Goal: Information Seeking & Learning: Check status

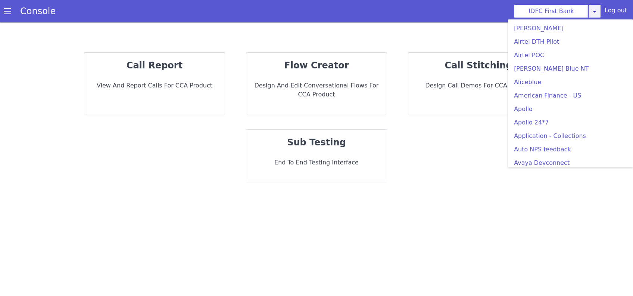
click at [595, 10] on icon at bounding box center [594, 12] width 6 height 6
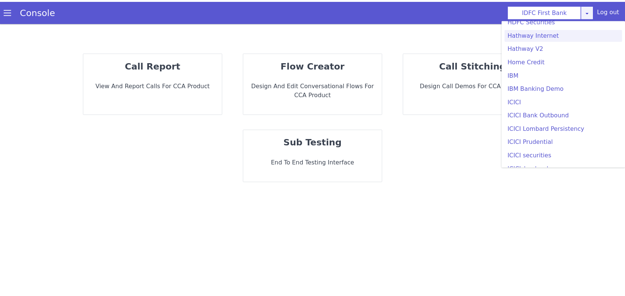
scroll to position [845, 0]
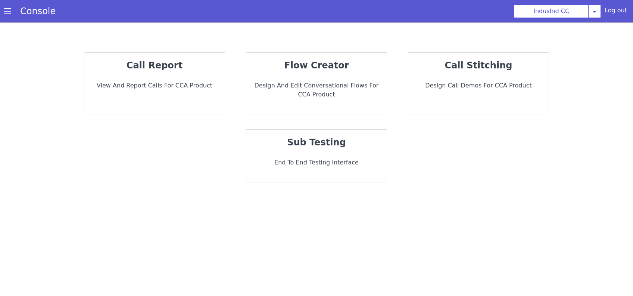
click at [189, 78] on div "call report View and report calls for CCA Product" at bounding box center [154, 83] width 140 height 61
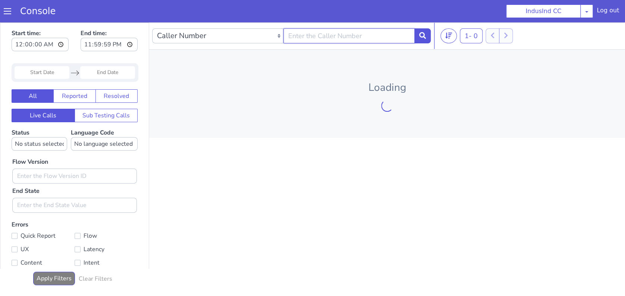
click at [385, 40] on input "text" at bounding box center [349, 35] width 131 height 15
type input "7492911187"
click at [420, 40] on button at bounding box center [423, 35] width 16 height 15
click at [375, 36] on input "7492911187" at bounding box center [349, 35] width 131 height 15
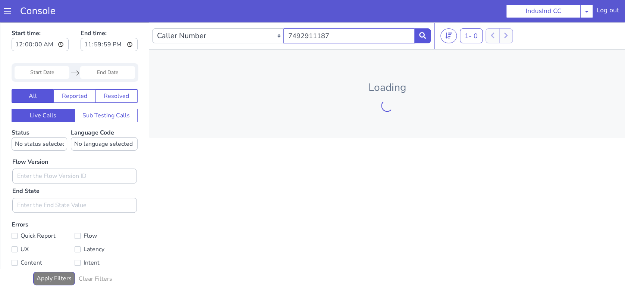
click at [375, 36] on input "7492911187" at bounding box center [349, 35] width 131 height 15
click at [368, 38] on input "text" at bounding box center [349, 35] width 131 height 15
type input "7492911187"
click at [429, 38] on button at bounding box center [423, 35] width 16 height 15
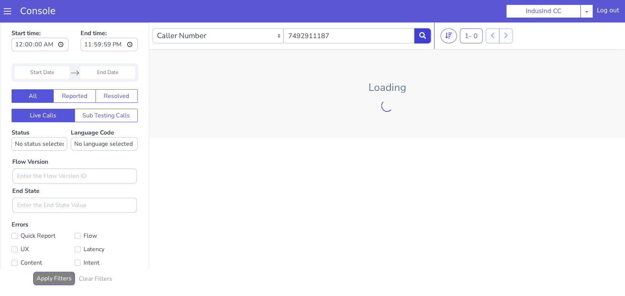
click at [420, 34] on icon at bounding box center [422, 35] width 7 height 7
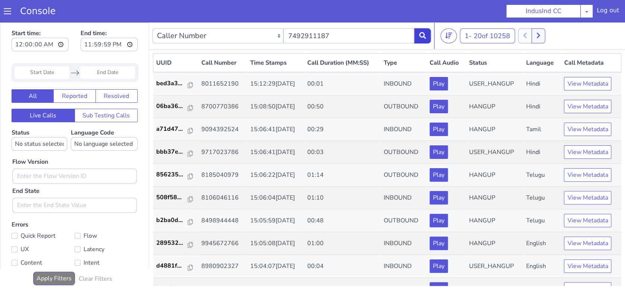
click at [420, 34] on icon at bounding box center [422, 35] width 7 height 7
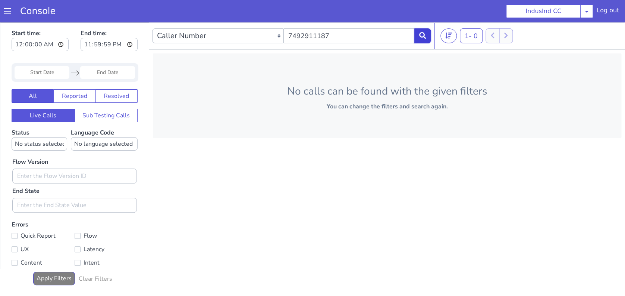
click at [420, 37] on icon at bounding box center [422, 35] width 7 height 7
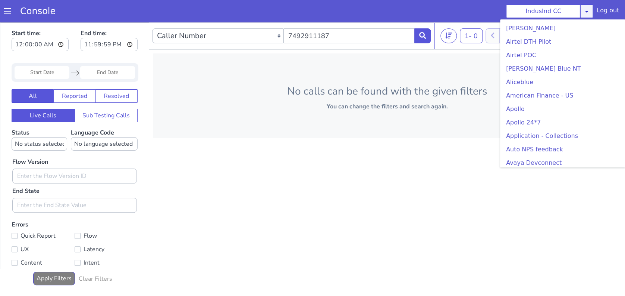
click at [586, 9] on icon at bounding box center [587, 12] width 6 height 6
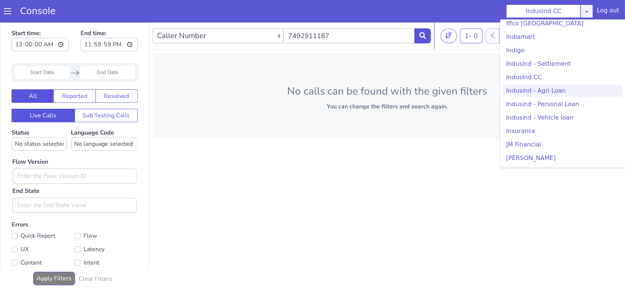
scroll to position [945, 0]
